Goal: Task Accomplishment & Management: Complete application form

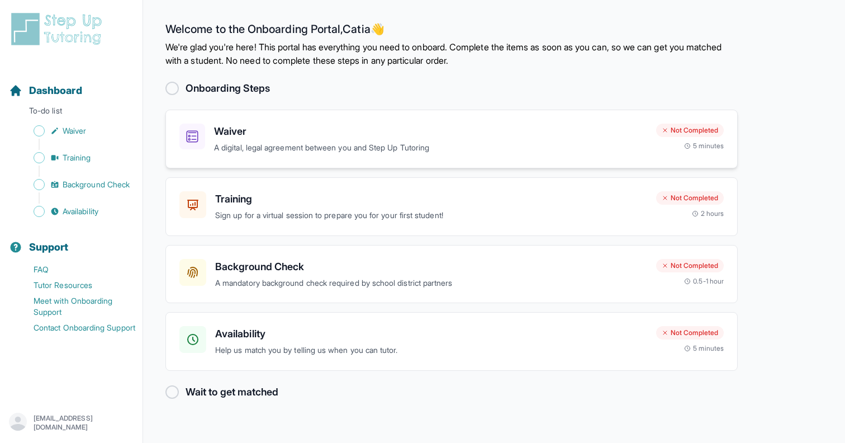
click at [501, 132] on h3 "Waiver" at bounding box center [430, 131] width 433 height 16
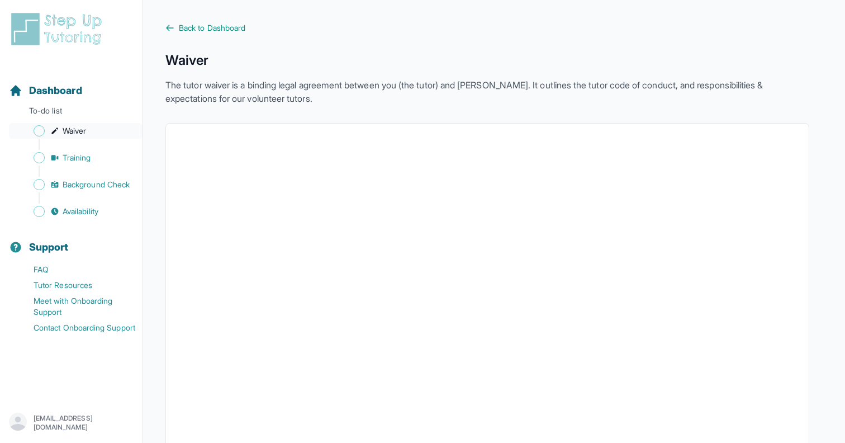
click at [39, 132] on span "Sidebar" at bounding box center [39, 130] width 11 height 11
click at [112, 132] on link "Waiver" at bounding box center [76, 131] width 134 height 16
click at [68, 91] on span "Dashboard" at bounding box center [55, 91] width 53 height 16
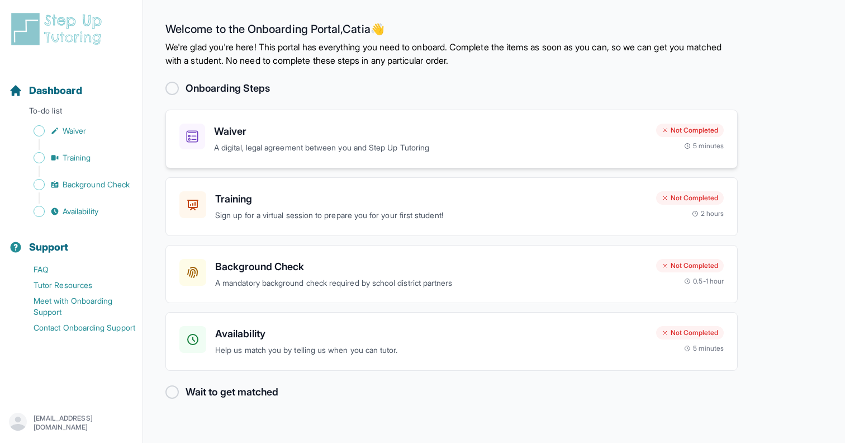
click at [595, 146] on p "A digital, legal agreement between you and Step Up Tutoring" at bounding box center [430, 147] width 433 height 13
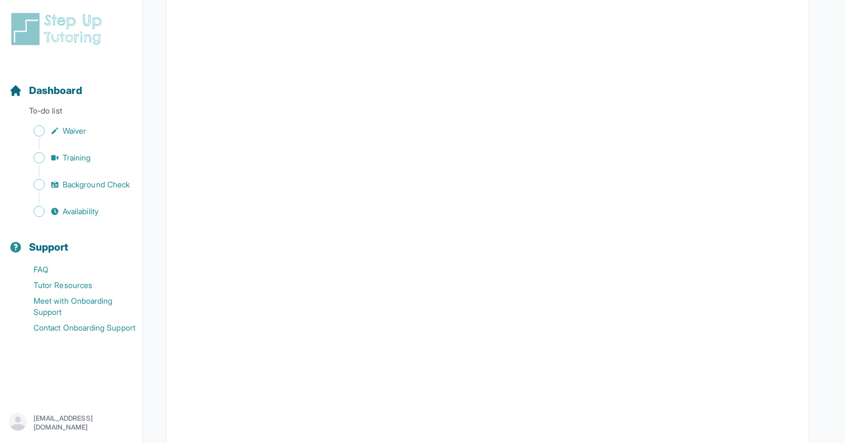
scroll to position [1491, 0]
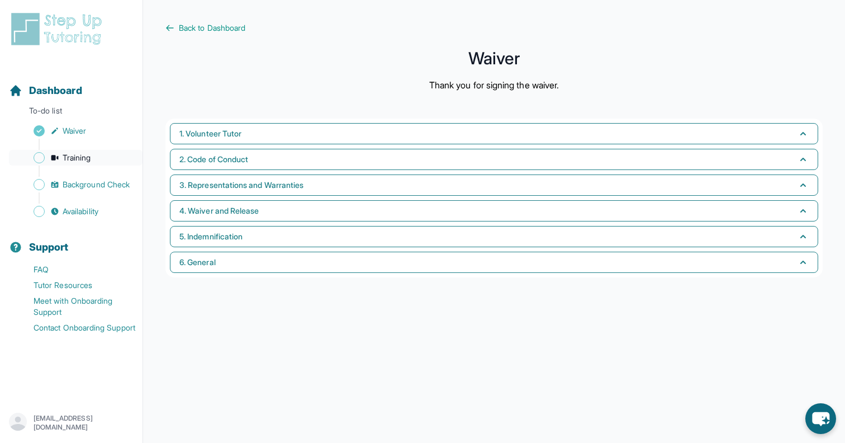
click at [82, 161] on span "Training" at bounding box center [77, 157] width 28 height 11
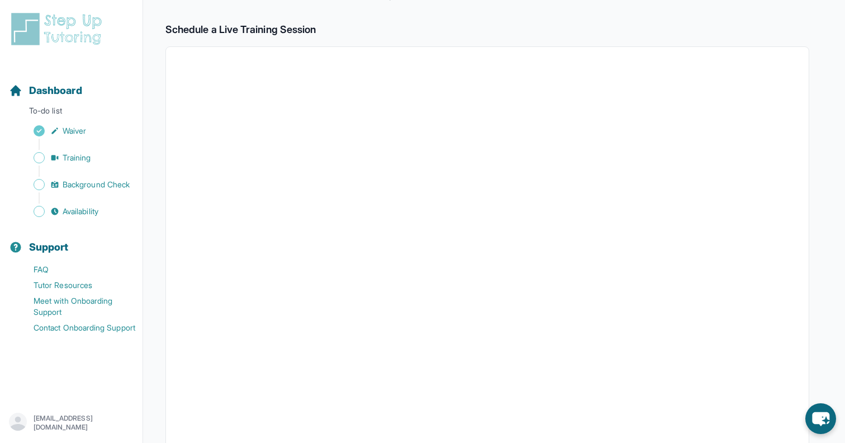
scroll to position [170, 0]
click at [86, 183] on span "Background Check" at bounding box center [96, 184] width 67 height 11
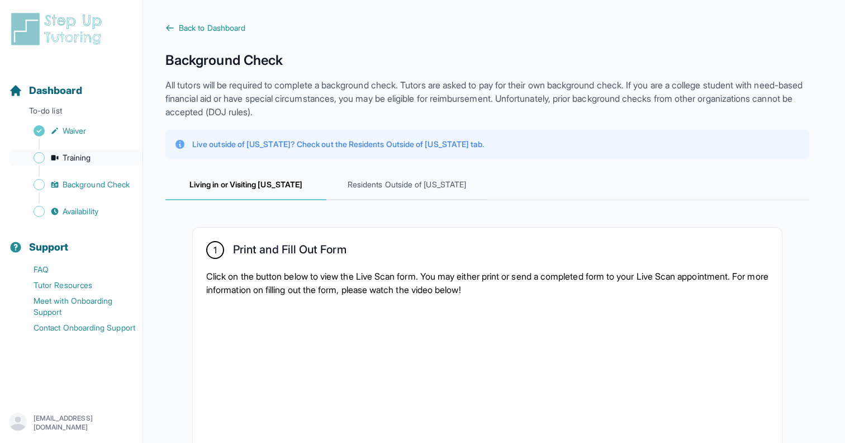
click at [83, 156] on span "Training" at bounding box center [77, 157] width 28 height 11
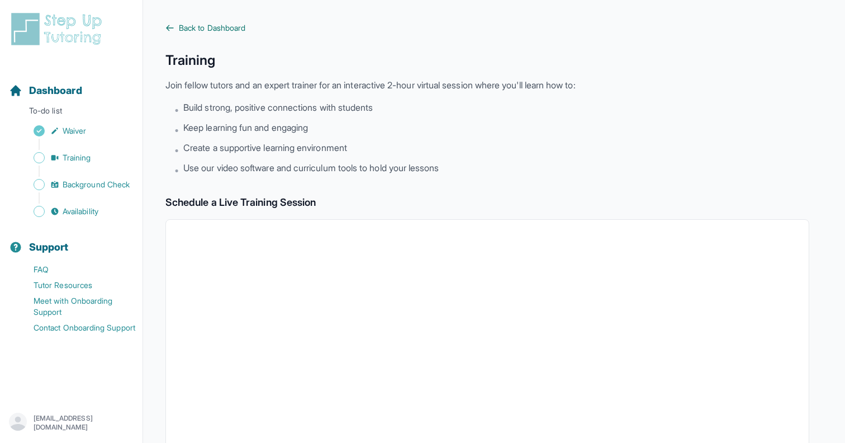
click at [190, 31] on span "Back to Dashboard" at bounding box center [212, 27] width 66 height 11
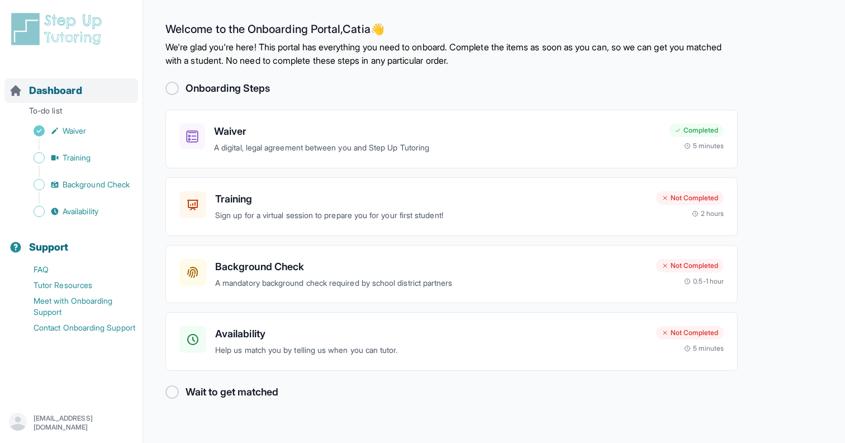
click at [47, 87] on span "Dashboard" at bounding box center [55, 91] width 53 height 16
click at [14, 87] on icon "Sidebar" at bounding box center [15, 90] width 11 height 11
click at [295, 196] on h3 "Training" at bounding box center [431, 199] width 432 height 16
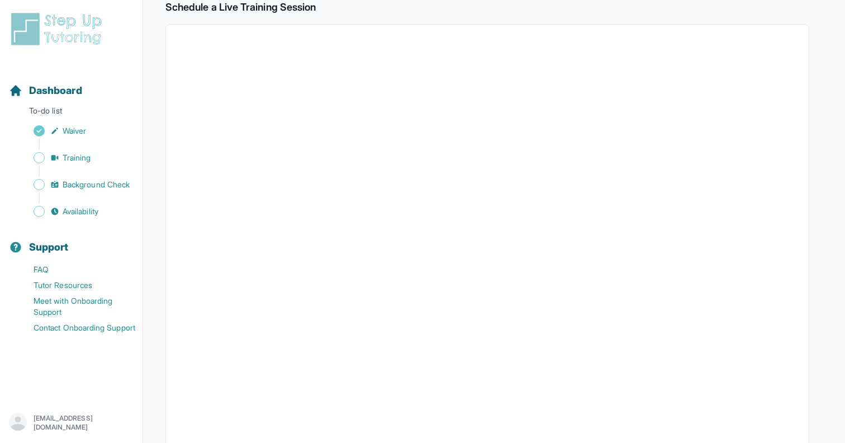
scroll to position [180, 0]
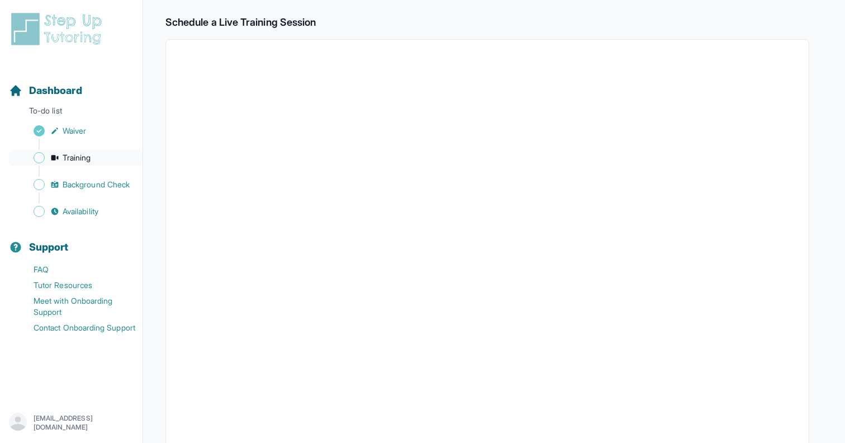
click at [85, 159] on span "Training" at bounding box center [77, 157] width 28 height 11
click at [78, 180] on span "Background Check" at bounding box center [96, 184] width 67 height 11
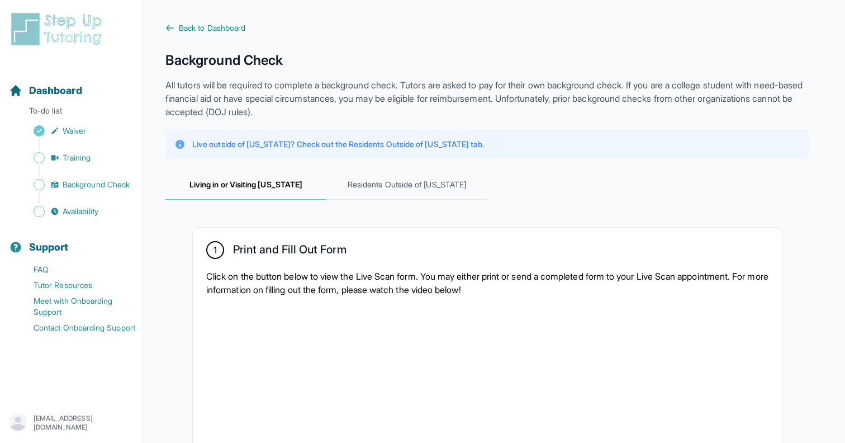
click at [110, 208] on link "Availability" at bounding box center [76, 211] width 134 height 16
